Goal: Task Accomplishment & Management: Manage account settings

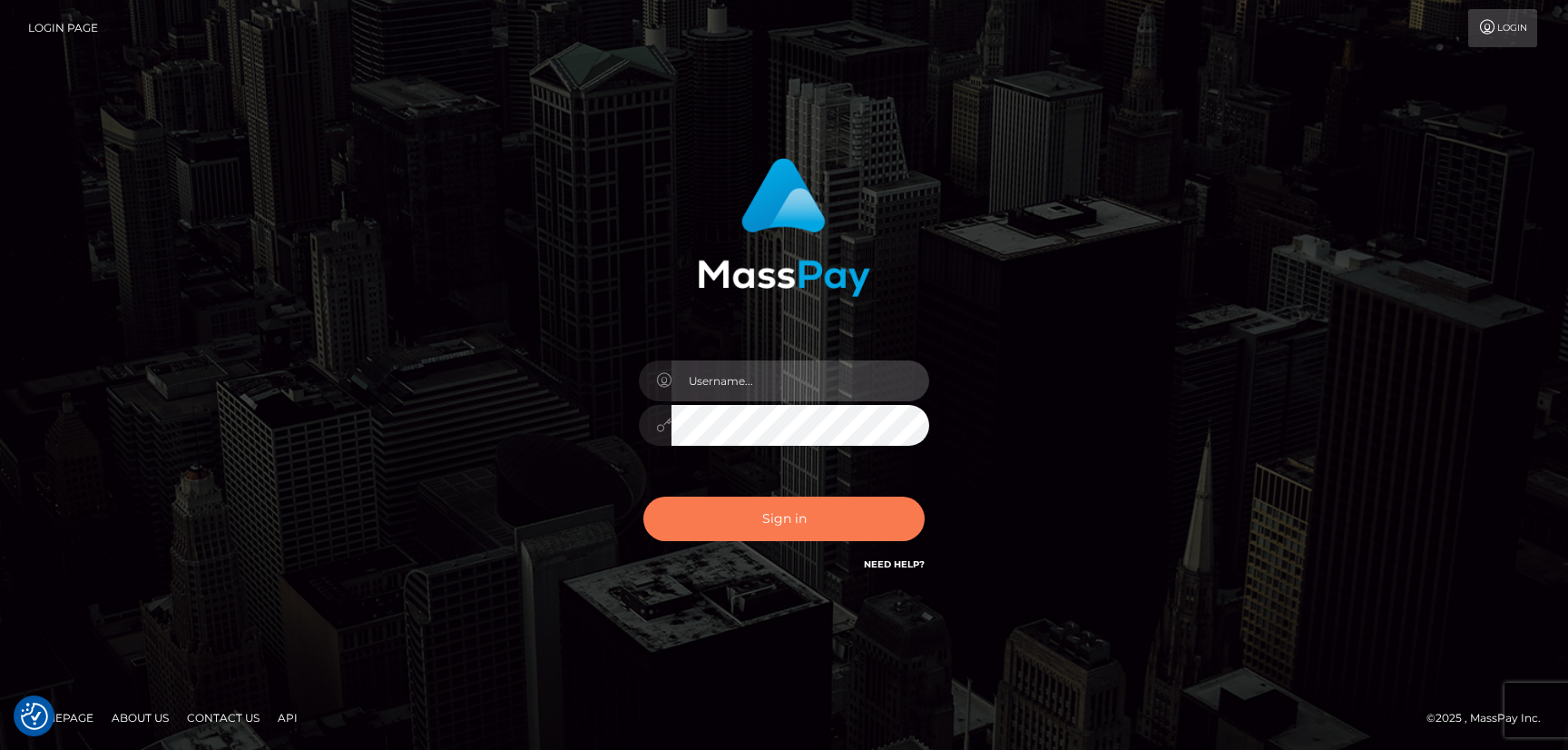
type input "hello.feetfinder"
click at [798, 514] on button "Sign in" at bounding box center [784, 519] width 282 height 45
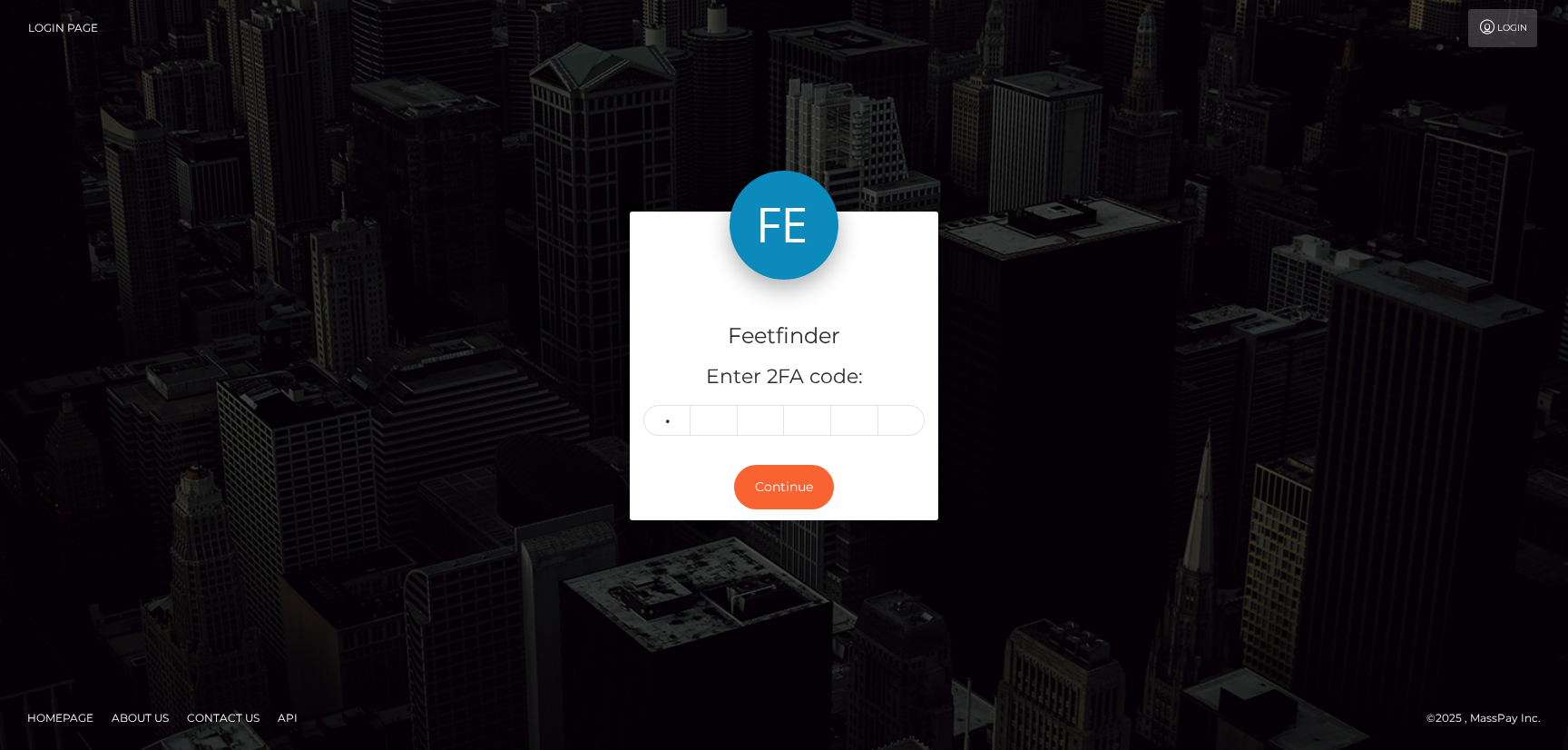
type input "2"
type input "4"
type input "7"
type input "2"
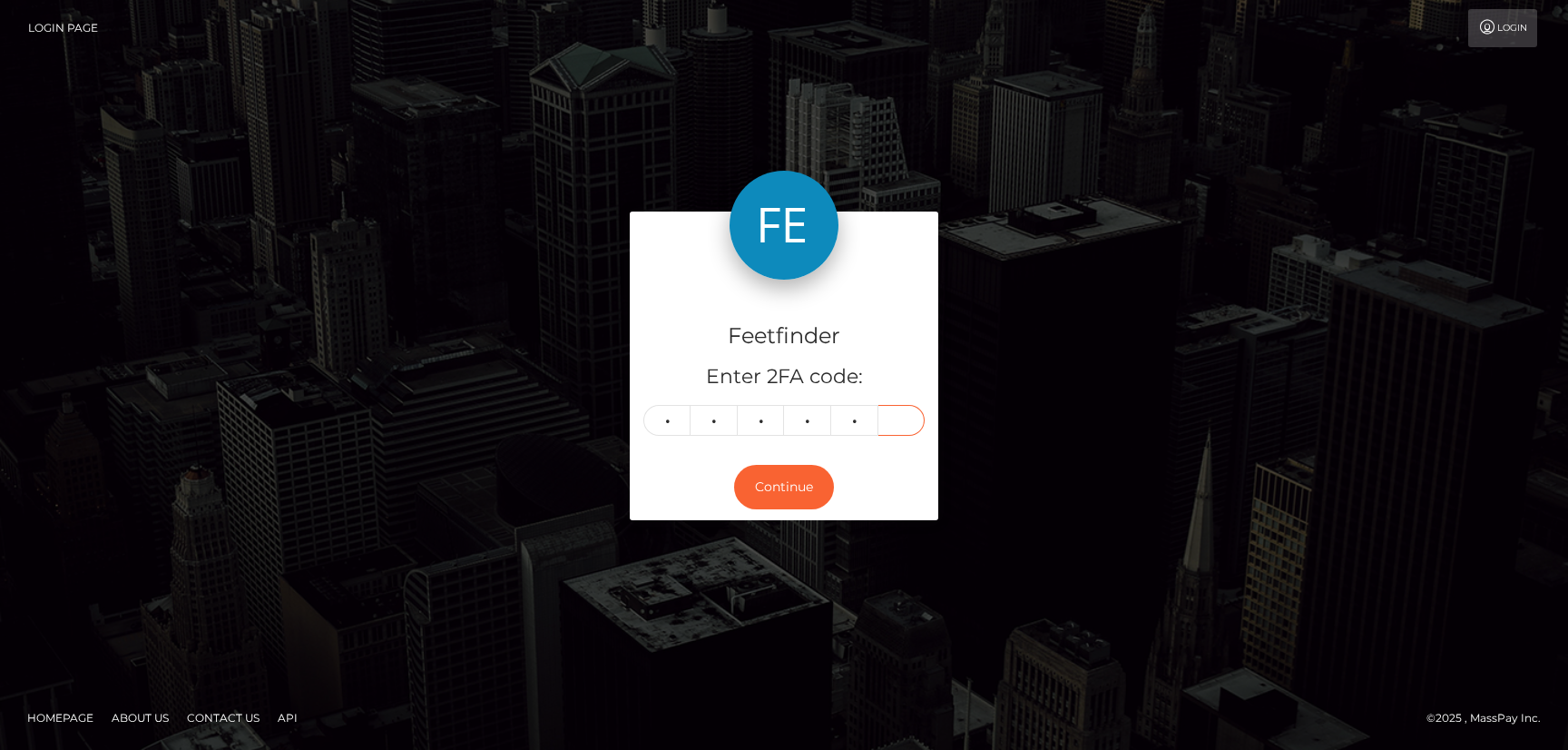
type input "1"
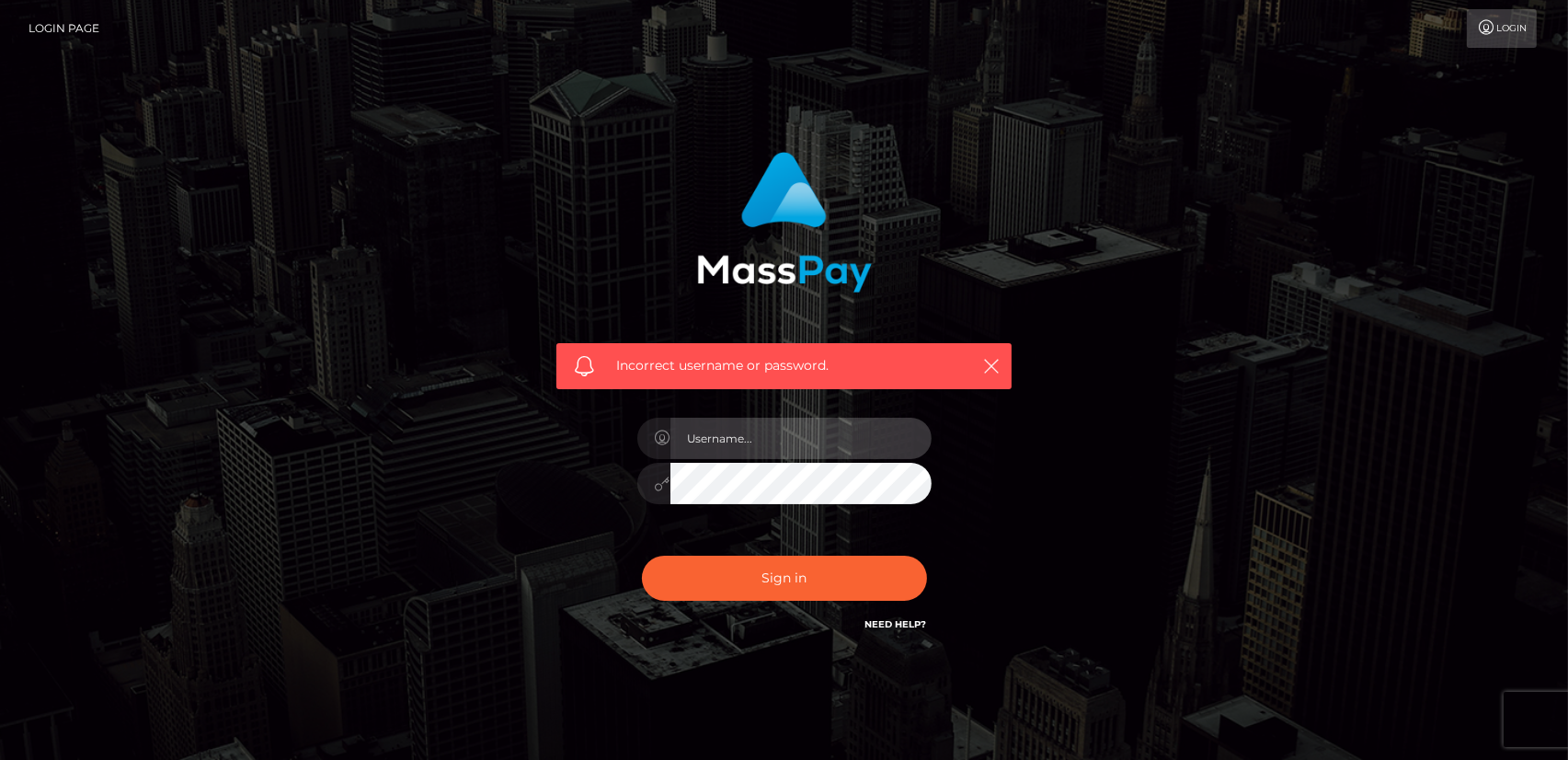
type input "hello.feetfinder"
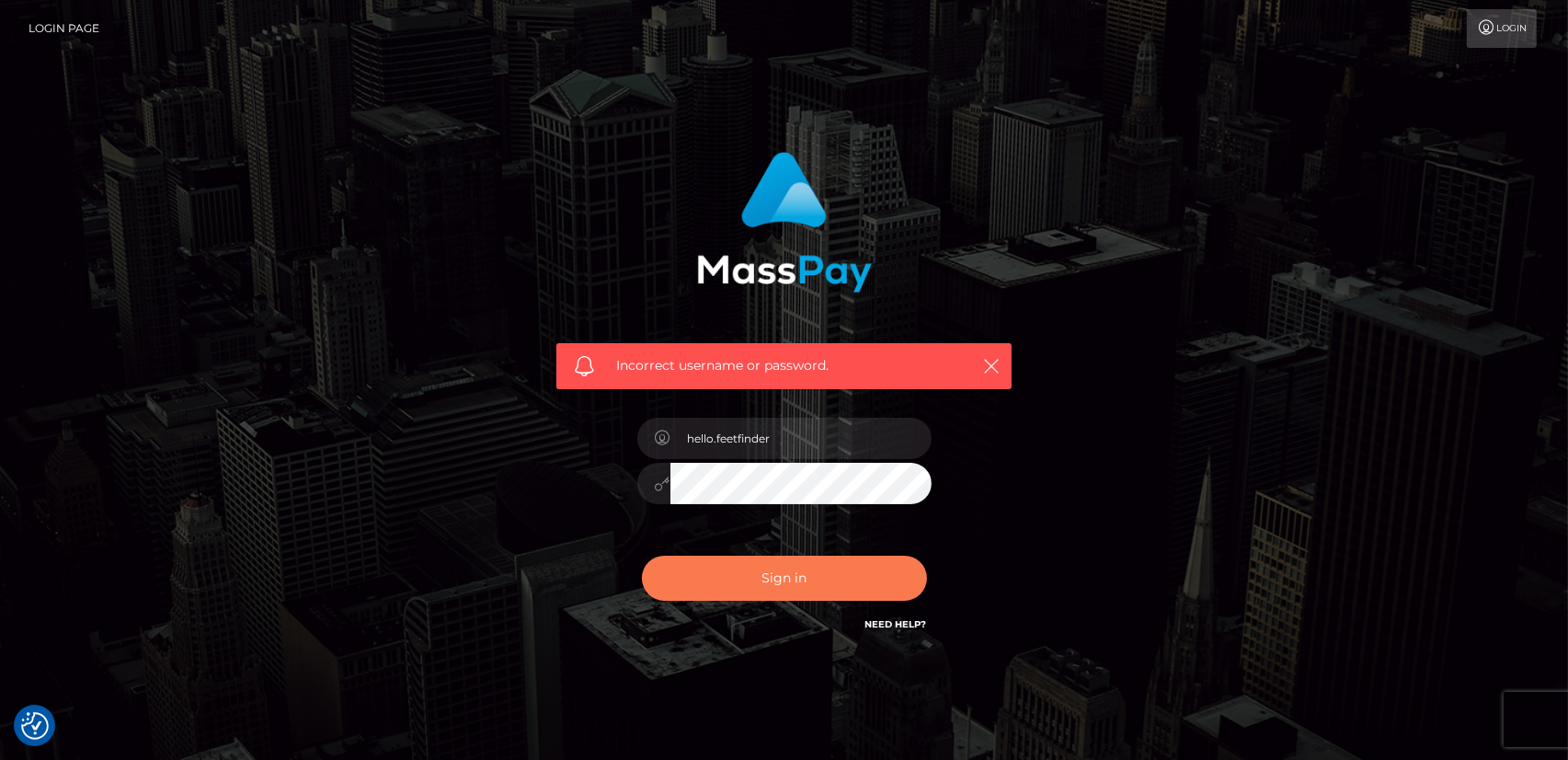
click at [824, 578] on button "Sign in" at bounding box center [785, 577] width 285 height 45
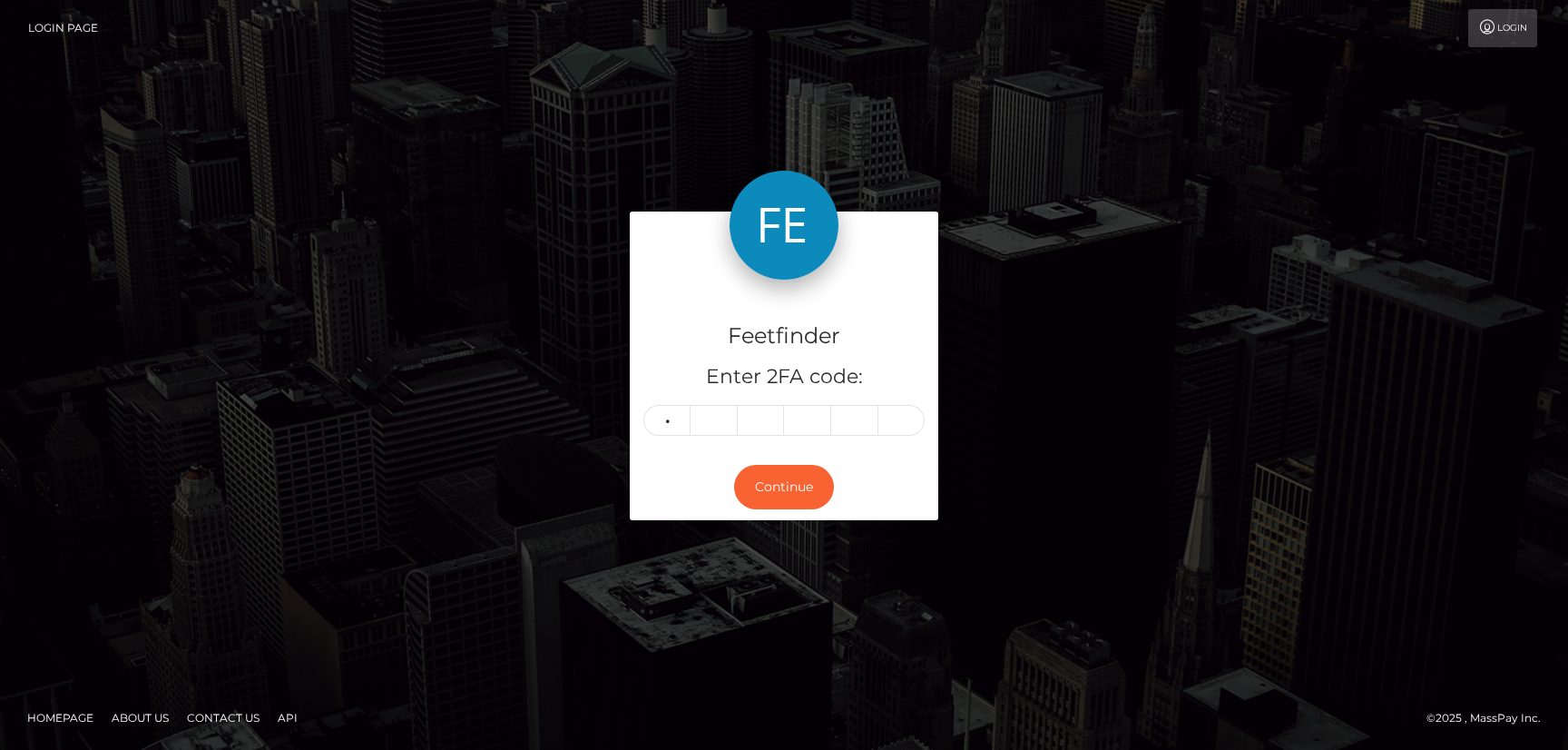
type input "2"
type input "4"
type input "7"
type input "2"
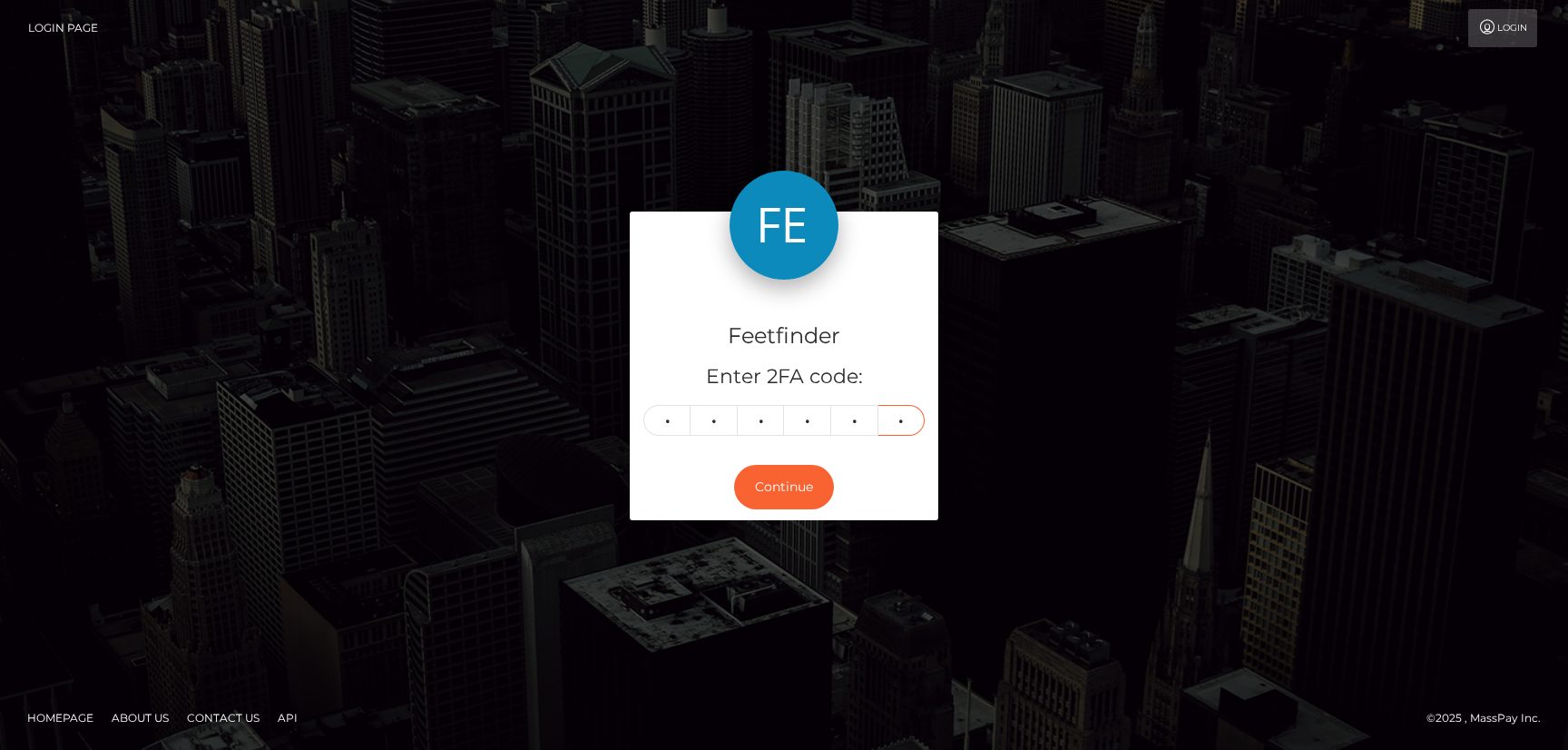
type input "7"
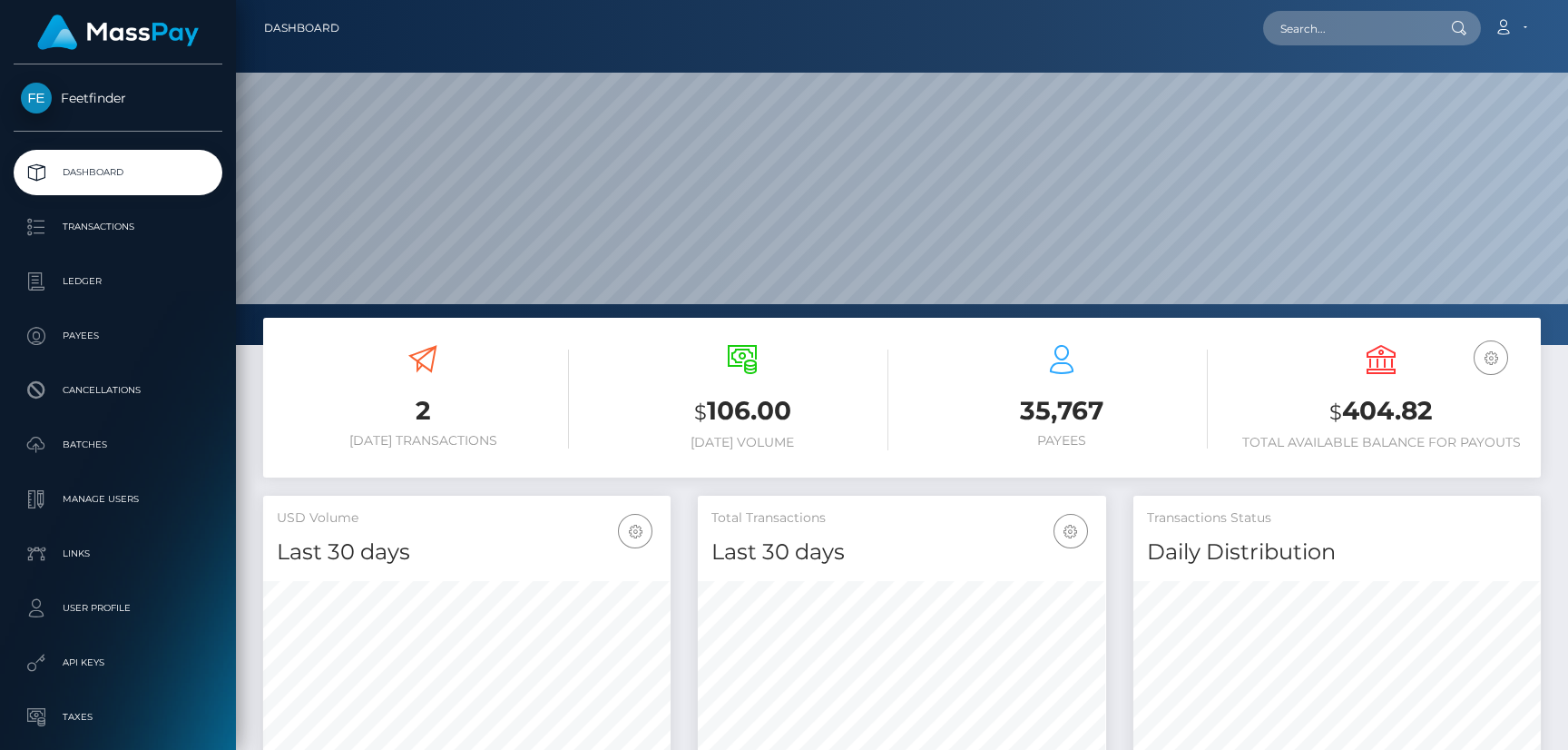
scroll to position [322, 407]
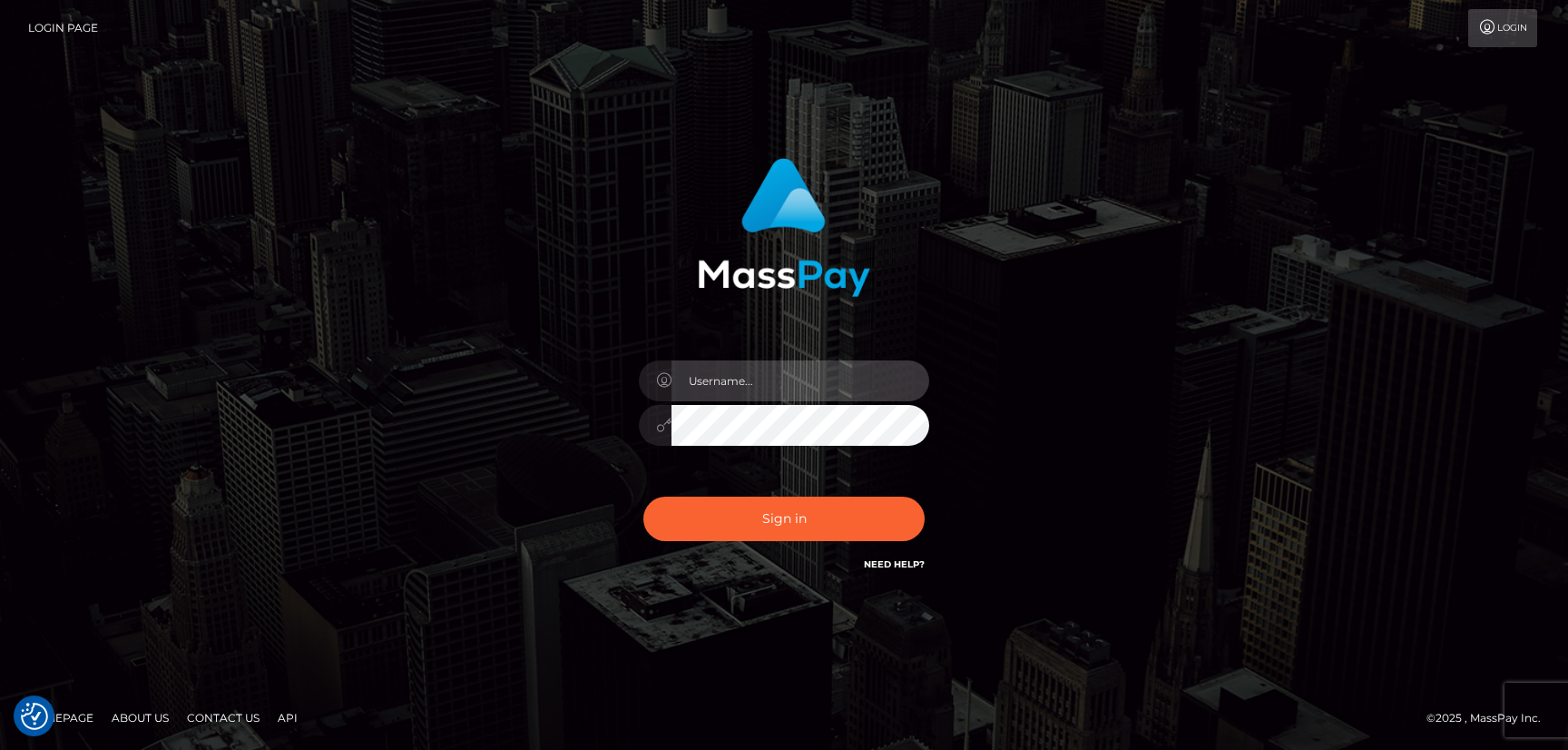
type input "hello.feetfinder"
click at [804, 376] on input "hello.feetfinder" at bounding box center [800, 380] width 258 height 41
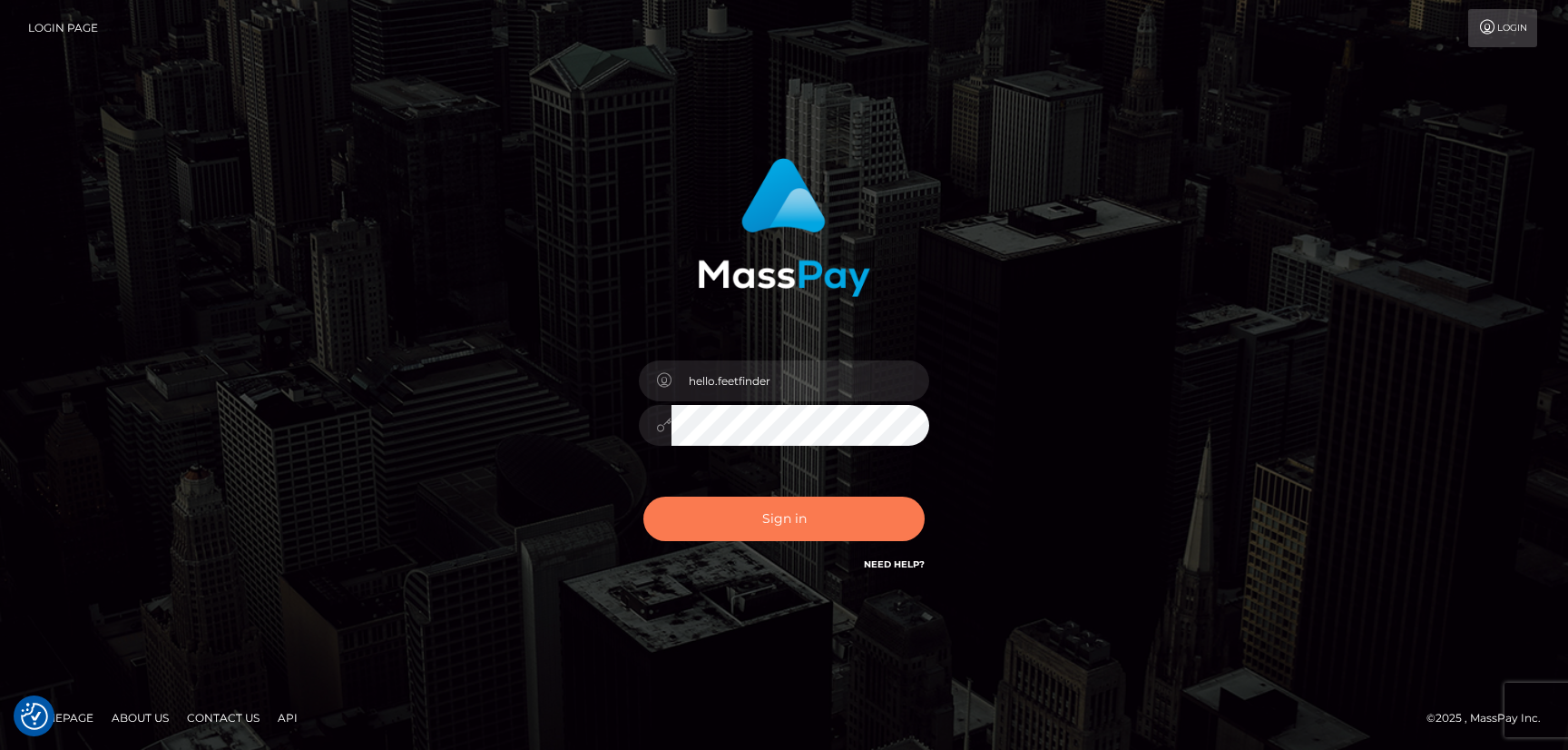
click at [764, 530] on button "Sign in" at bounding box center [784, 519] width 282 height 45
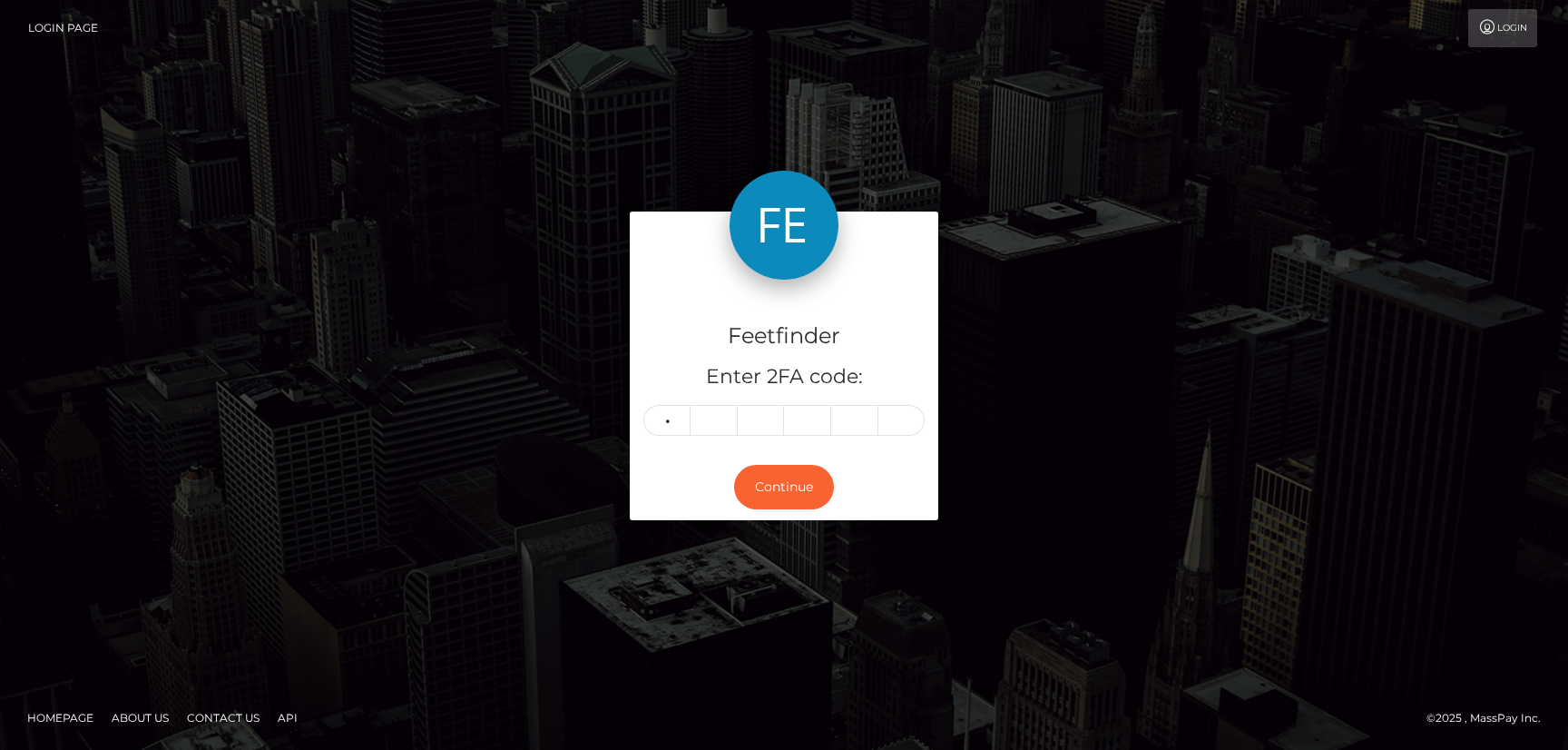
type input "0"
type input "6"
type input "4"
type input "8"
type input "0"
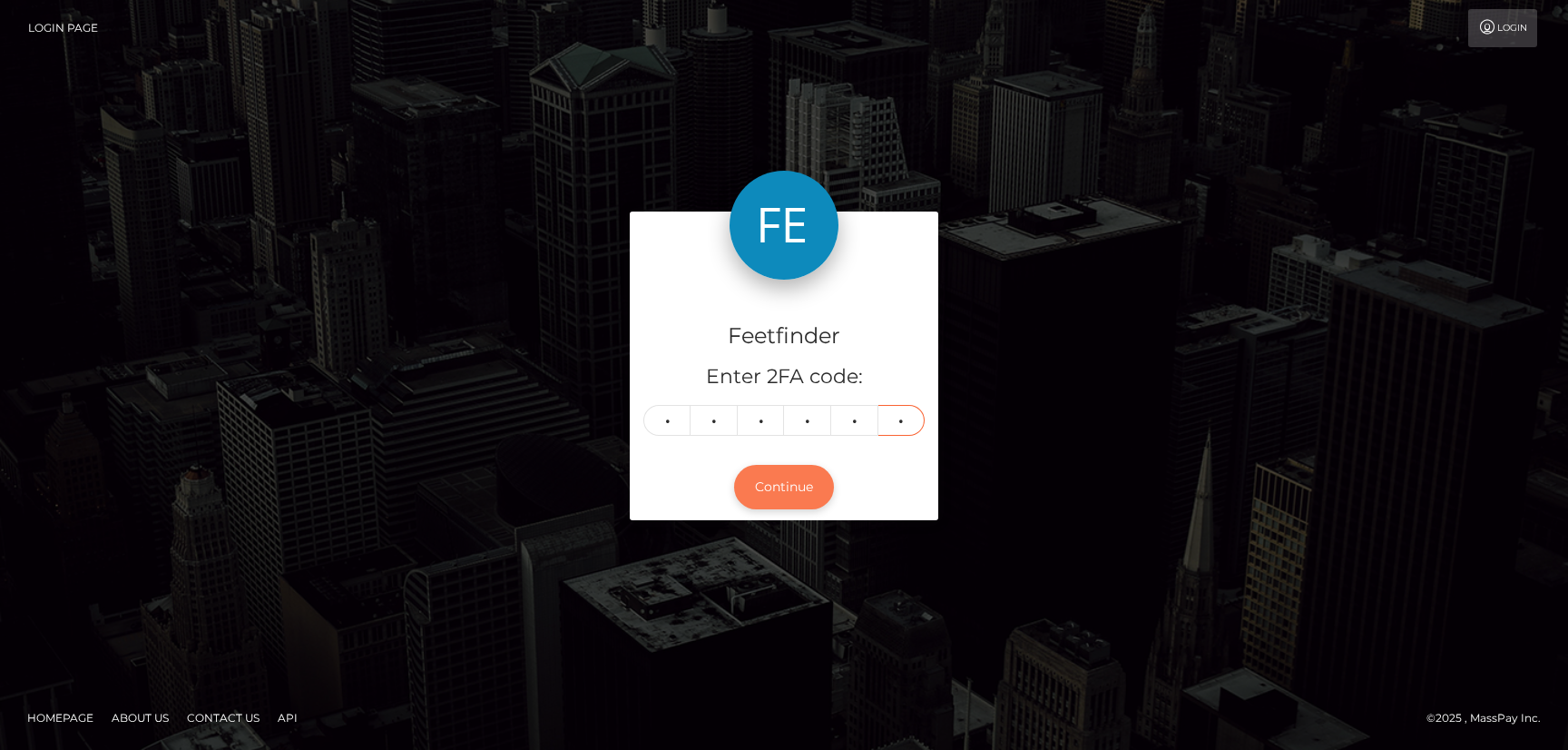
type input "9"
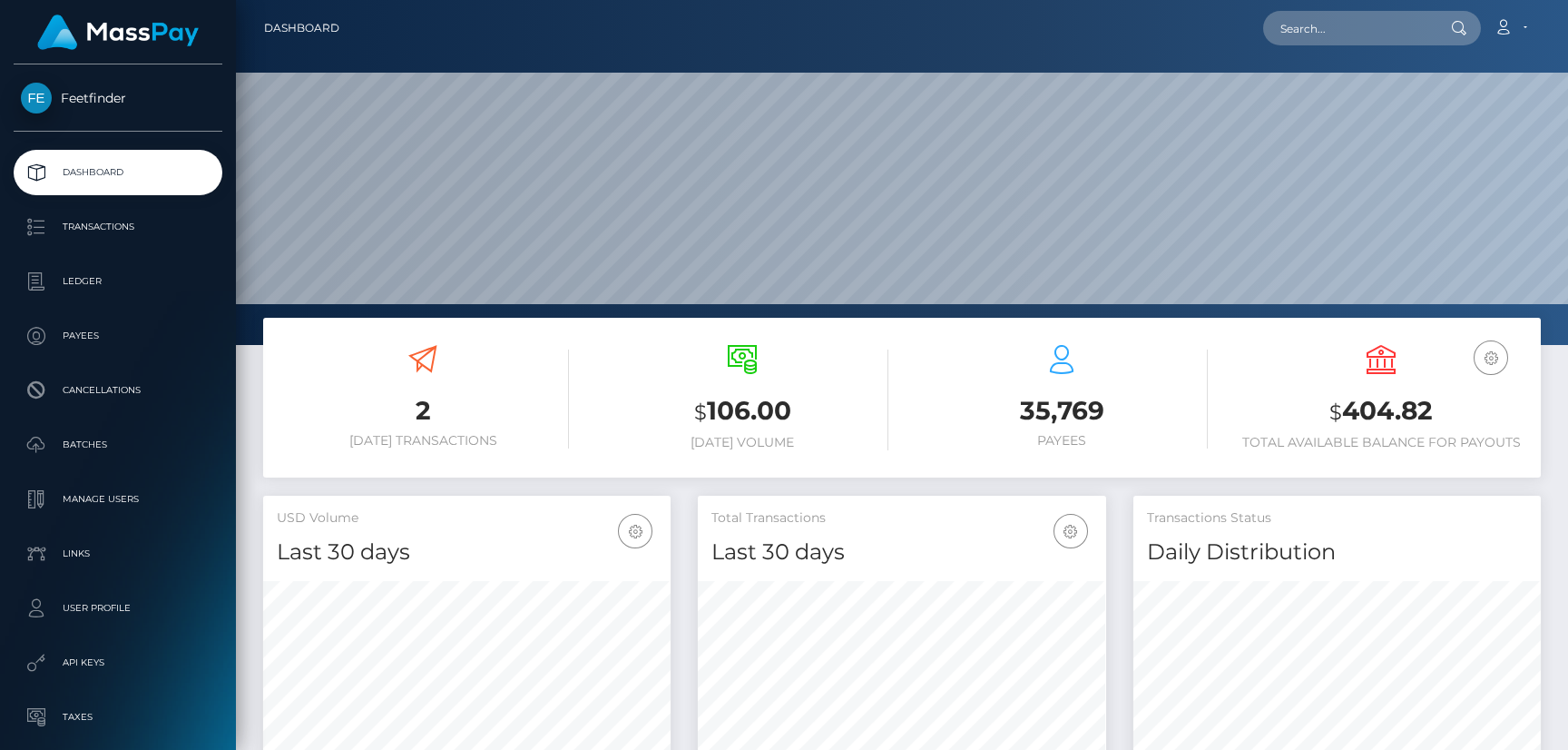
scroll to position [322, 407]
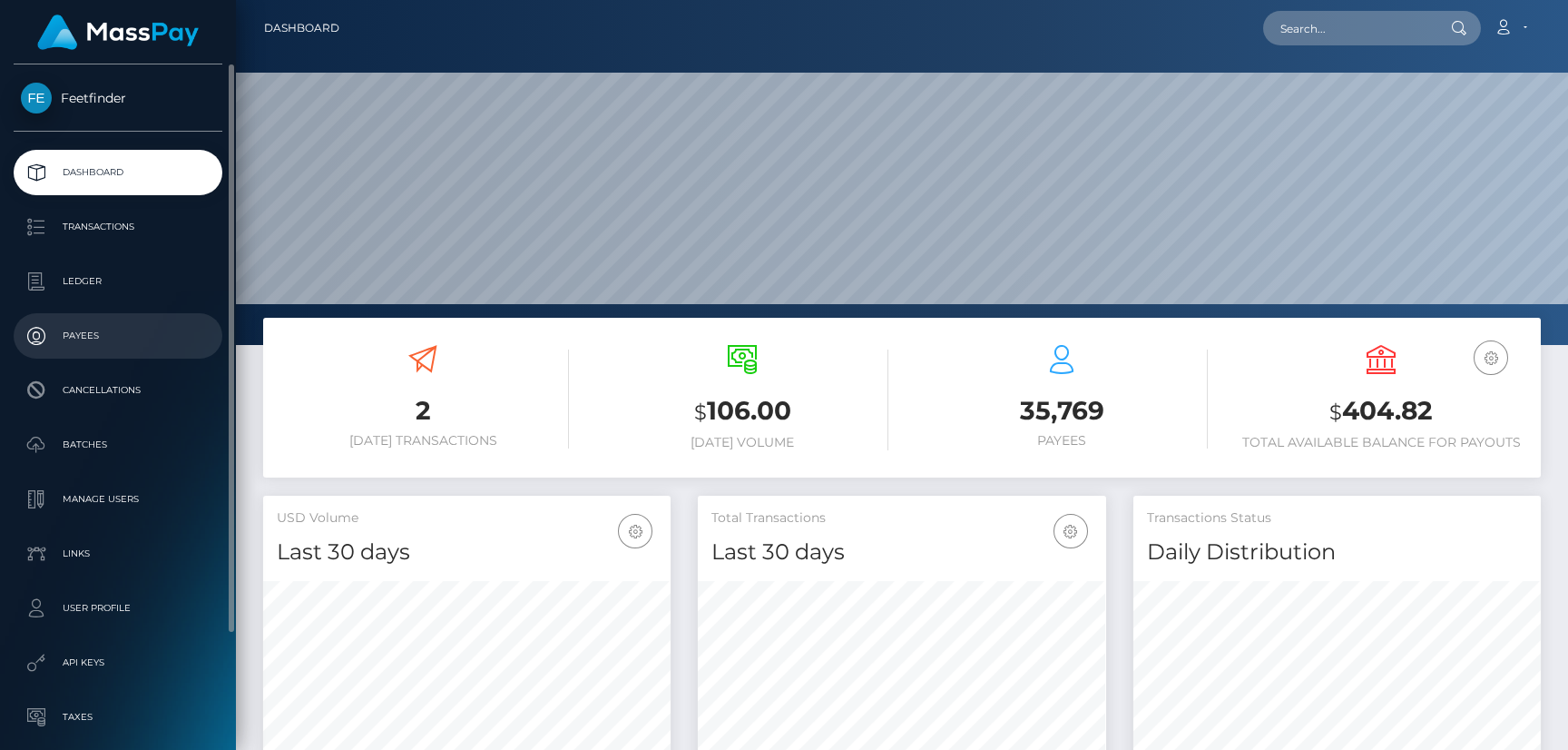
click at [71, 324] on p "Payees" at bounding box center [118, 336] width 194 height 27
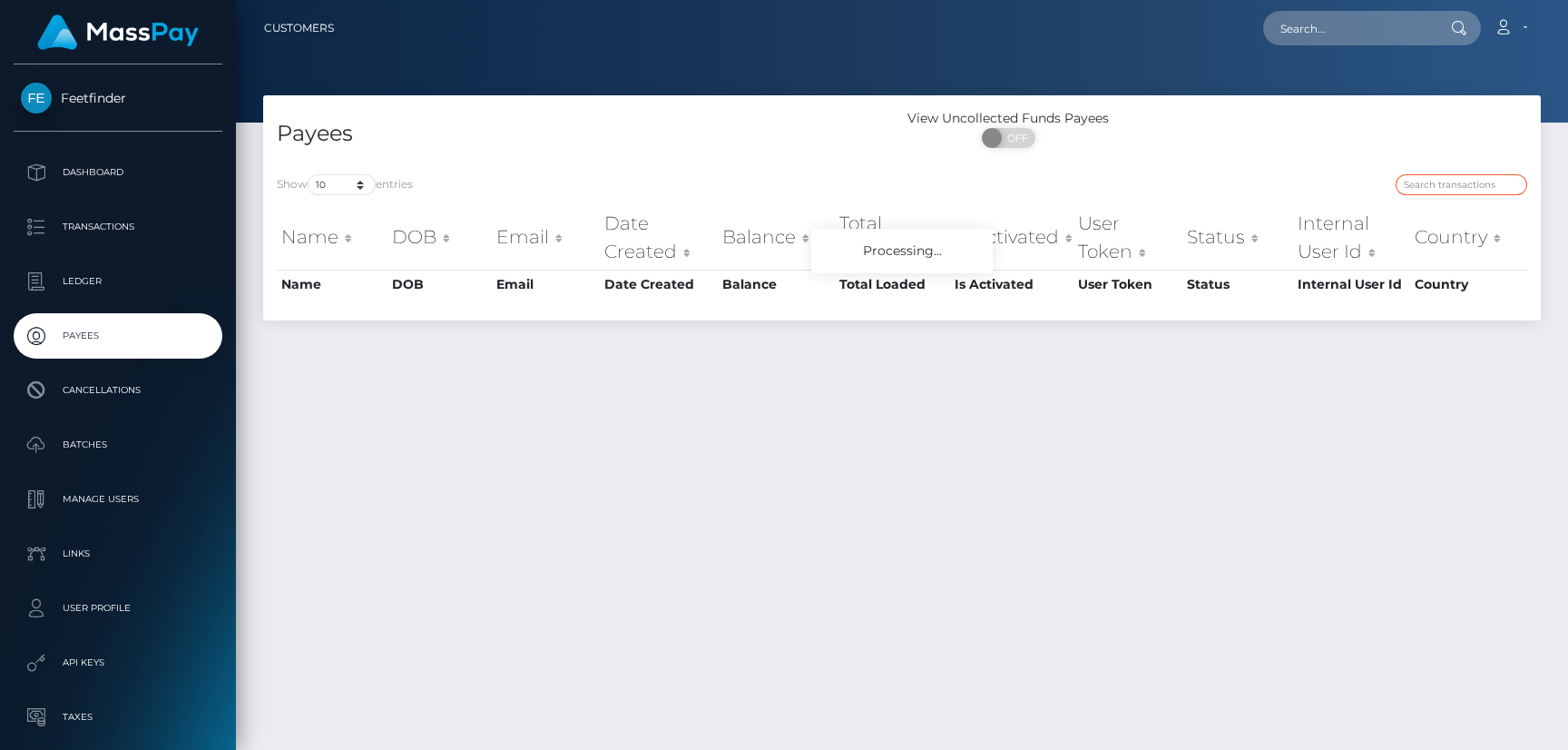
click at [1466, 178] on input "search" at bounding box center [1462, 184] width 132 height 21
paste input "1dbeebef-a636-11f0-bd75-060e06e9f077"
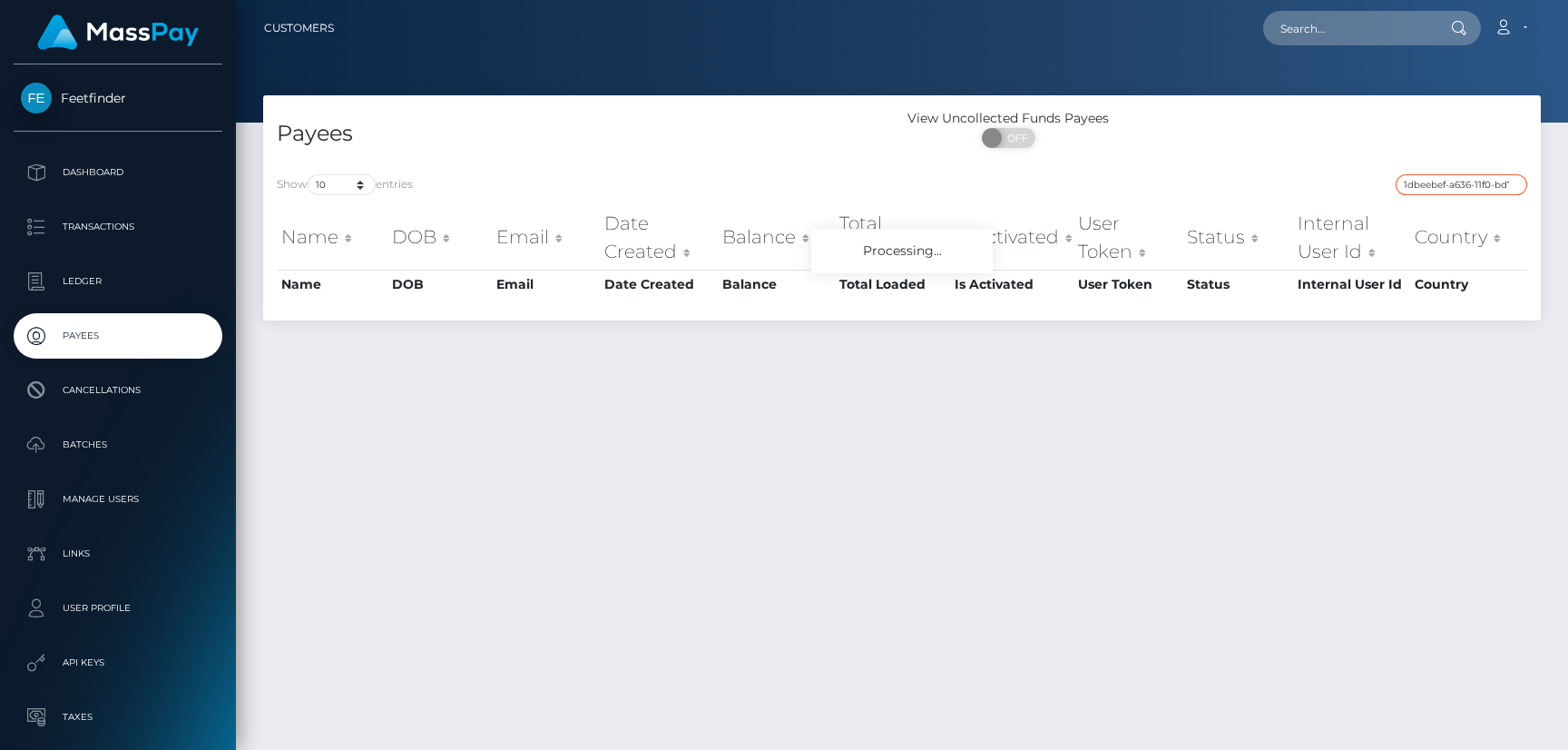
scroll to position [0, 73]
type input "1dbeebef-a636-11f0-bd75-060e06e9f077"
